Goal: Task Accomplishment & Management: Manage account settings

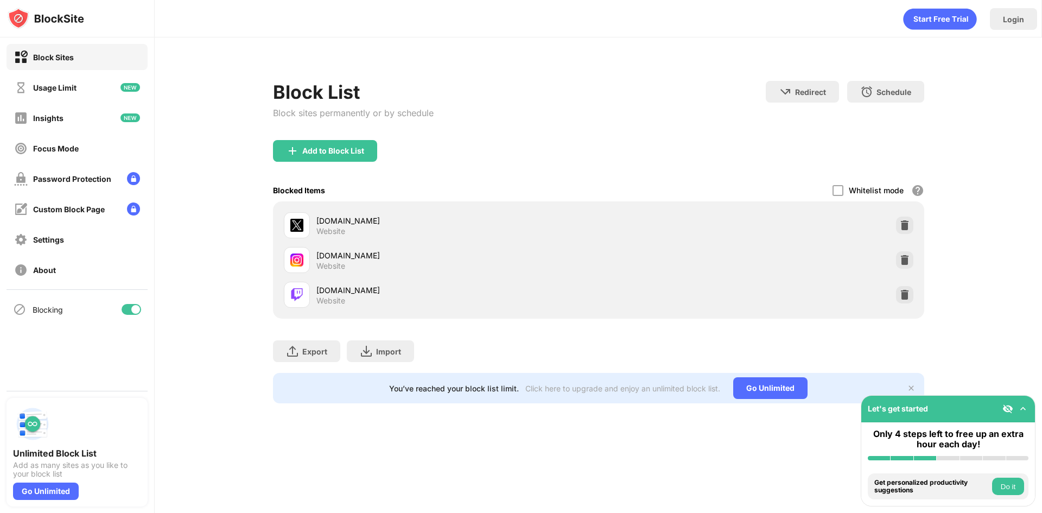
click at [872, 191] on div "Whitelist mode" at bounding box center [876, 190] width 55 height 9
click at [838, 191] on div at bounding box center [837, 190] width 11 height 11
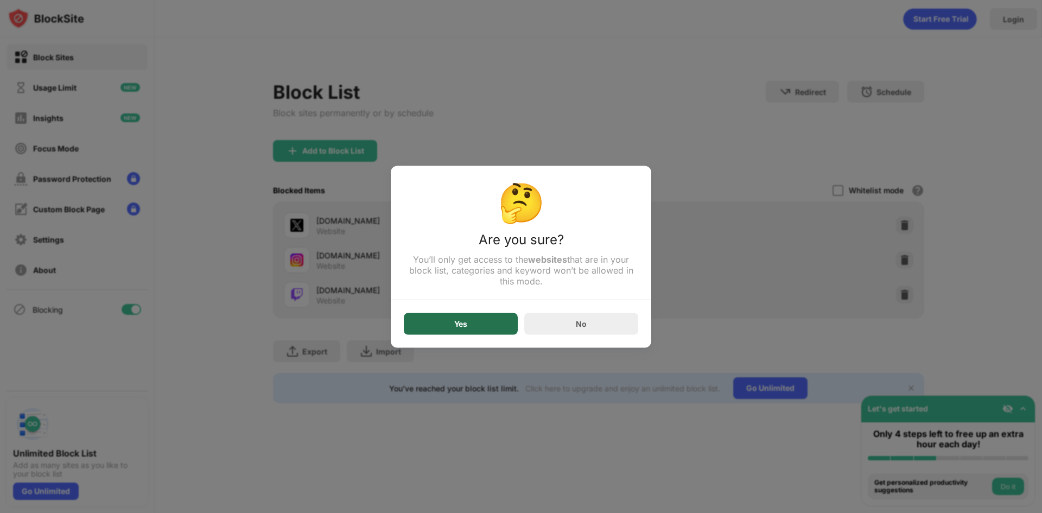
click at [471, 321] on div "Yes" at bounding box center [461, 324] width 114 height 22
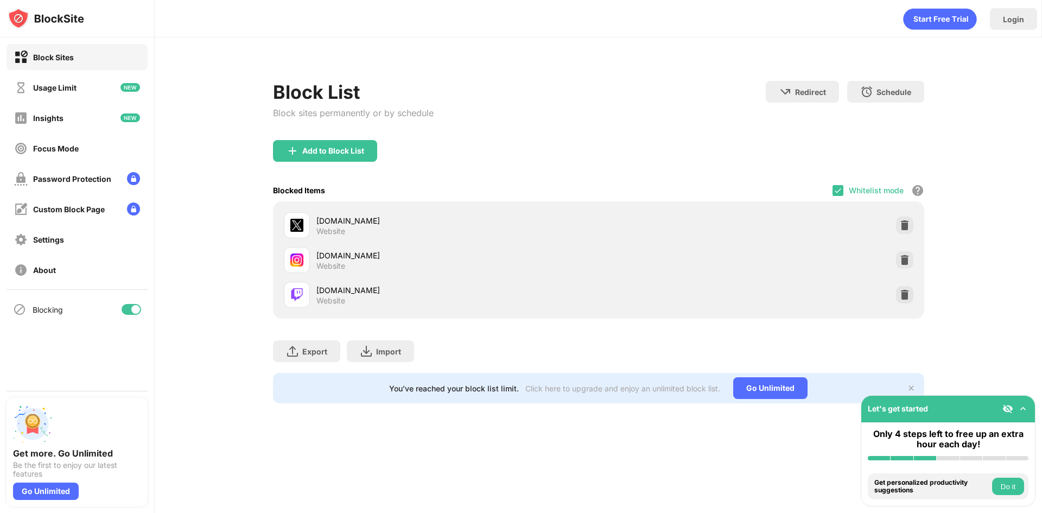
click at [852, 194] on div "Whitelist mode" at bounding box center [876, 190] width 55 height 9
click at [841, 189] on img at bounding box center [838, 190] width 9 height 9
